Goal: Find specific page/section: Find specific page/section

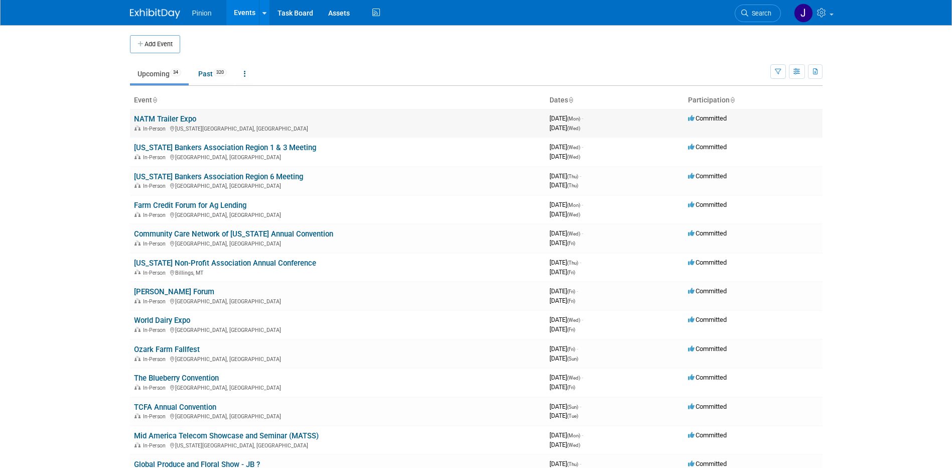
click at [189, 116] on link "NATM Trailer Expo" at bounding box center [165, 118] width 62 height 9
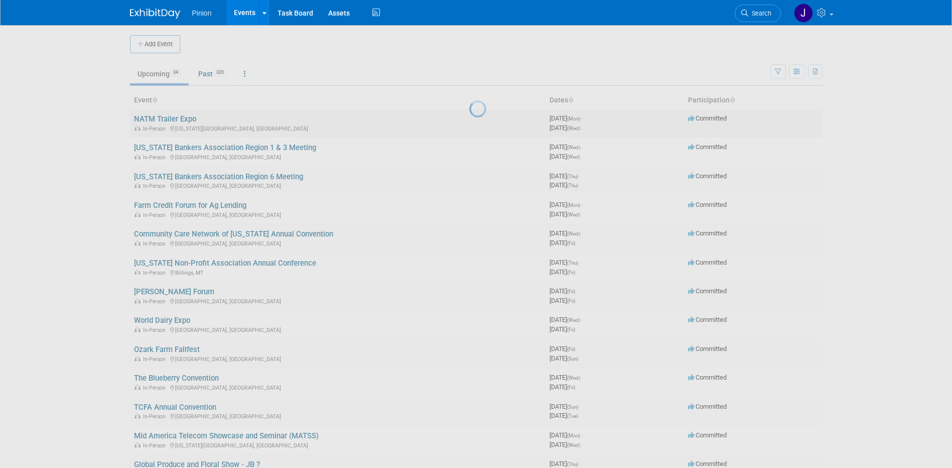
click at [469, 116] on div at bounding box center [476, 234] width 14 height 468
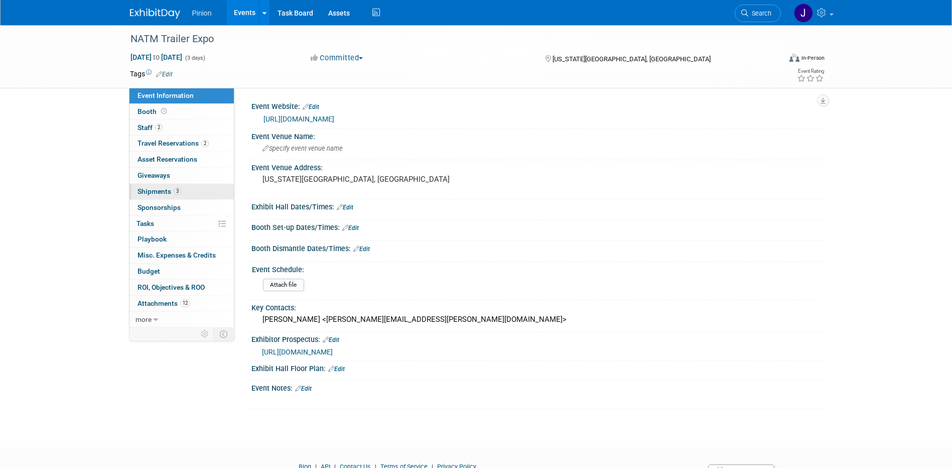
click at [168, 187] on span "Shipments 3" at bounding box center [160, 191] width 44 height 8
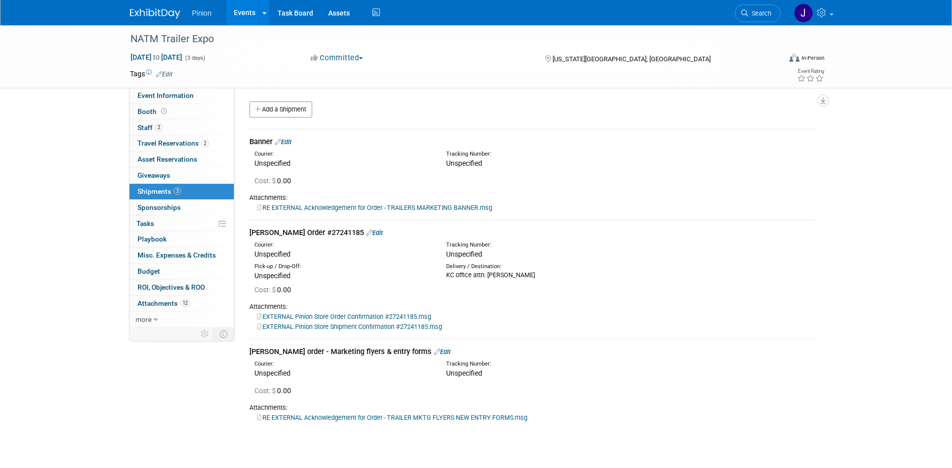
click at [328, 327] on link "EXTERNAL Pinion Store Shipment Confirmation #27241185.msg" at bounding box center [349, 327] width 185 height 8
